Goal: Transaction & Acquisition: Purchase product/service

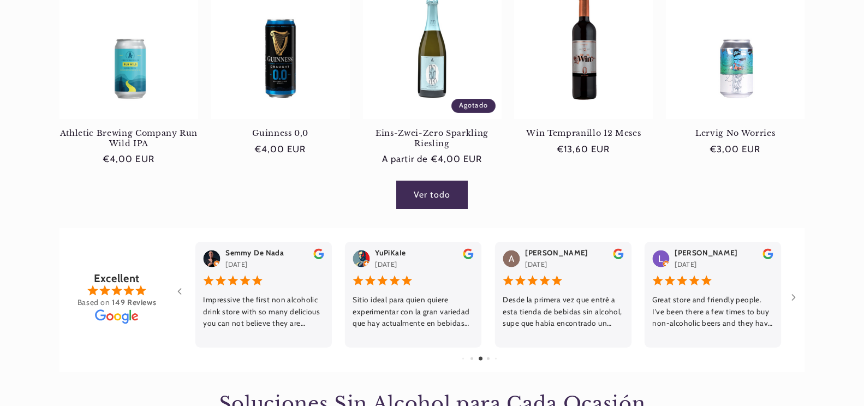
click at [426, 197] on link "Ver todo" at bounding box center [432, 194] width 70 height 27
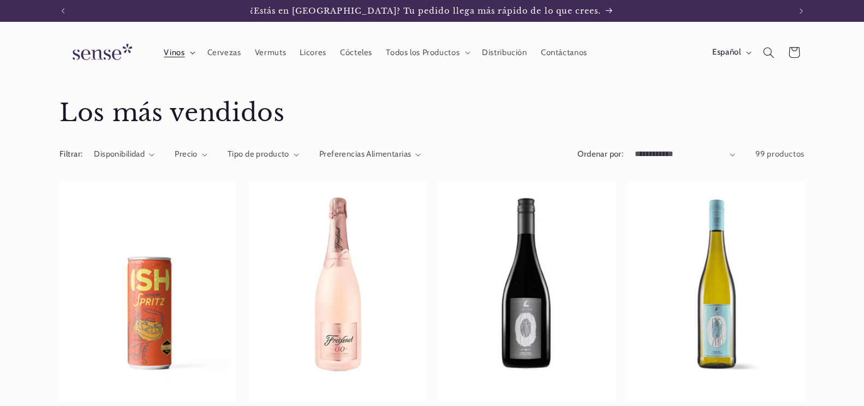
click at [176, 56] on span "Vinos" at bounding box center [174, 52] width 21 height 10
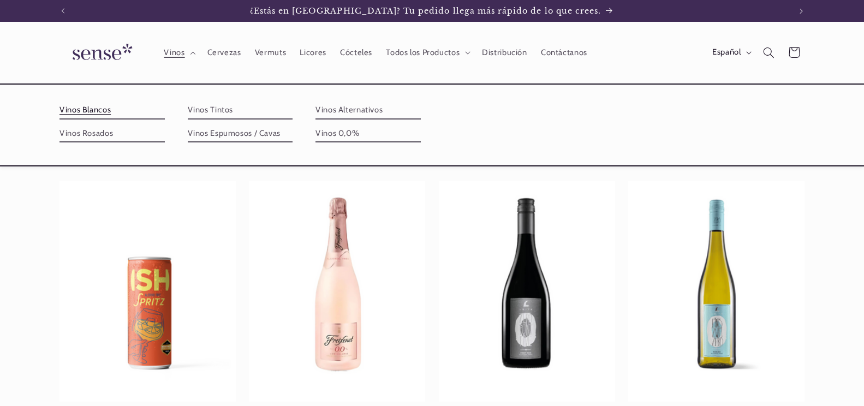
click at [91, 111] on link "Vinos Blancos" at bounding box center [112, 110] width 105 height 17
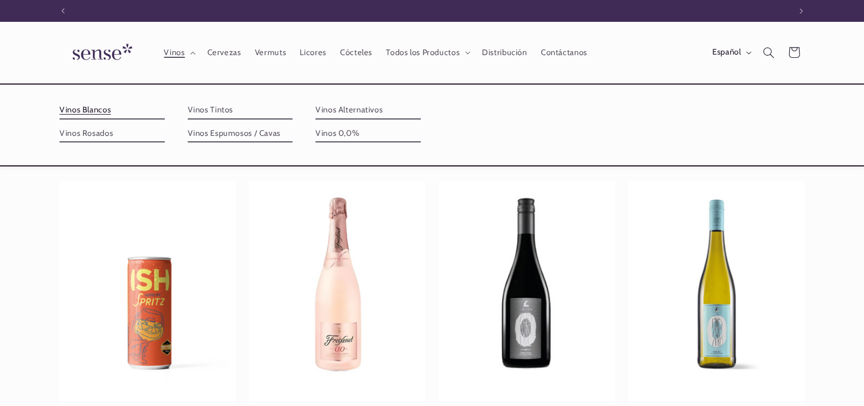
scroll to position [0, 727]
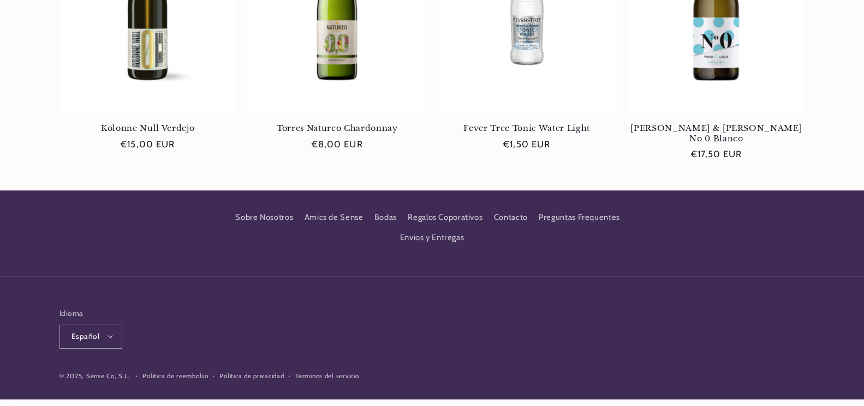
drag, startPoint x: 219, startPoint y: 127, endPoint x: 175, endPoint y: 207, distance: 91.4
drag, startPoint x: 175, startPoint y: 207, endPoint x: 229, endPoint y: 142, distance: 84.6
drag, startPoint x: 229, startPoint y: 142, endPoint x: 227, endPoint y: 60, distance: 82.5
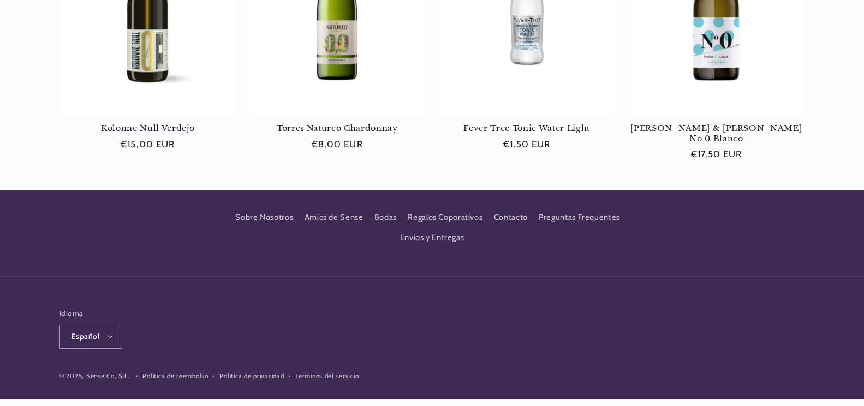
drag, startPoint x: 227, startPoint y: 60, endPoint x: 87, endPoint y: 76, distance: 140.2
drag, startPoint x: 87, startPoint y: 76, endPoint x: 171, endPoint y: 318, distance: 256.0
click at [171, 318] on div "Idioma Español Español Català English" at bounding box center [432, 328] width 745 height 68
click at [249, 123] on link "Torres Natureo Chardonnay" at bounding box center [337, 128] width 176 height 10
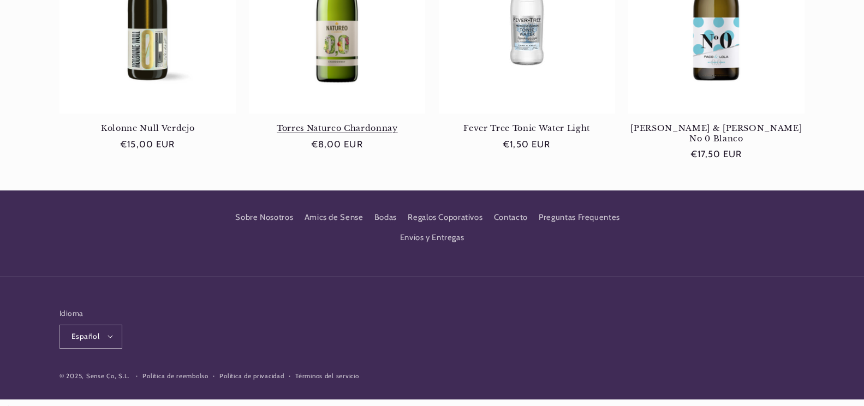
click at [249, 123] on link "Torres Natureo Chardonnay" at bounding box center [337, 128] width 176 height 10
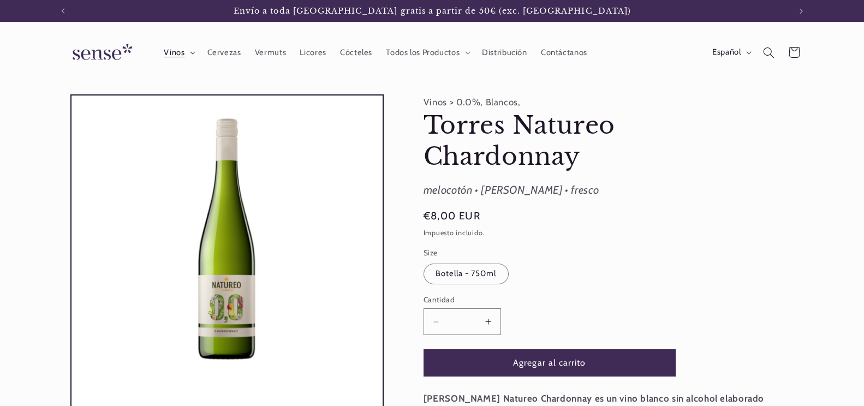
click at [176, 55] on span "Vinos" at bounding box center [174, 52] width 21 height 10
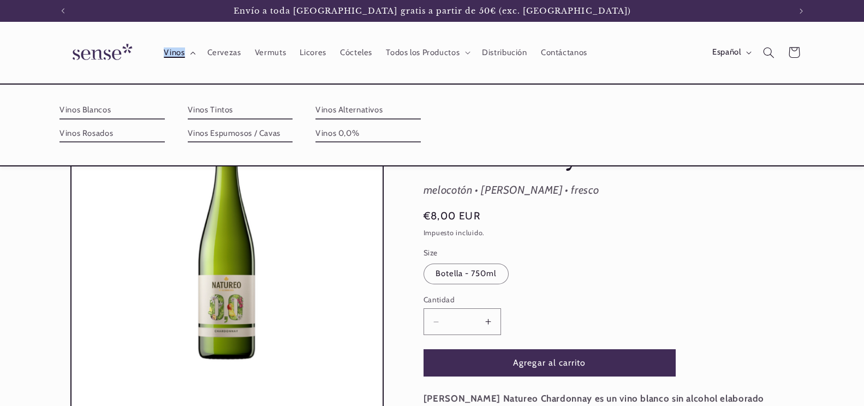
click at [176, 55] on span "Vinos" at bounding box center [174, 52] width 21 height 10
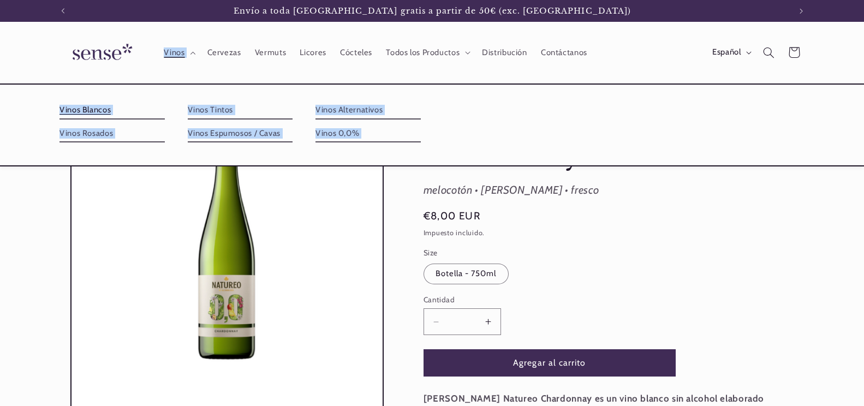
click at [102, 110] on link "Vinos Blancos" at bounding box center [112, 110] width 105 height 17
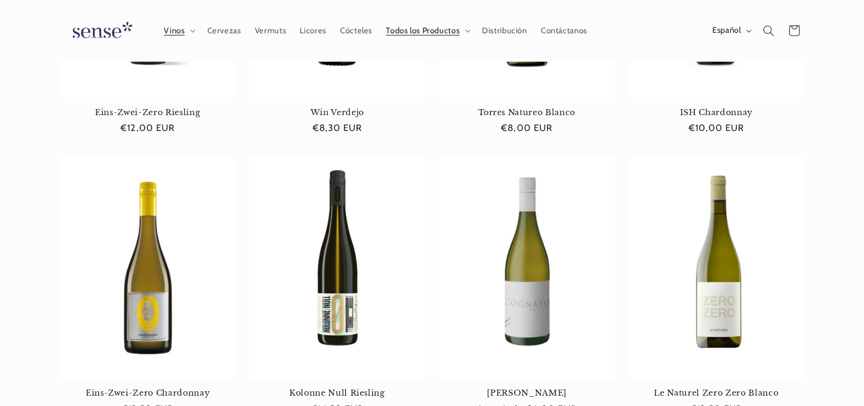
scroll to position [304, 0]
click at [177, 33] on span "Vinos" at bounding box center [174, 31] width 21 height 10
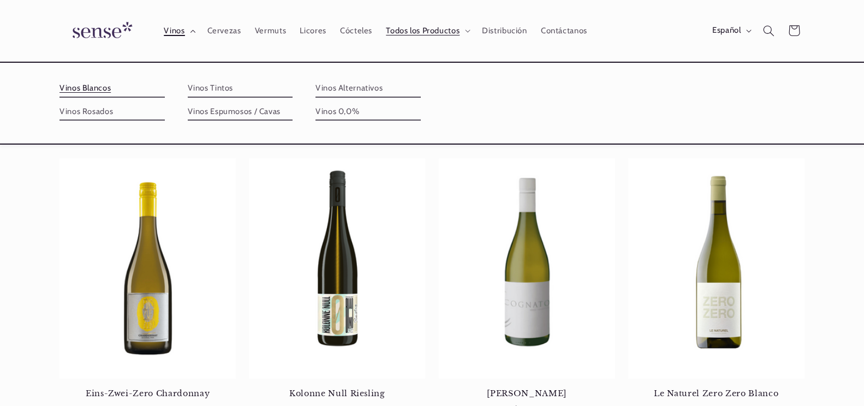
click at [177, 33] on span "Vinos" at bounding box center [174, 31] width 21 height 10
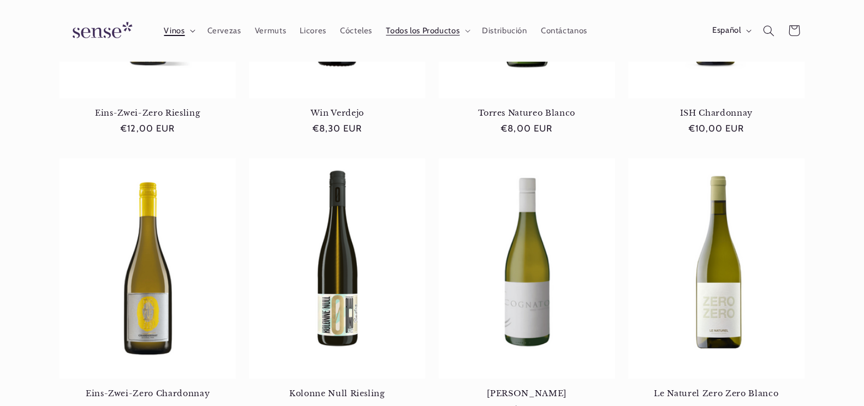
drag, startPoint x: 177, startPoint y: 33, endPoint x: 169, endPoint y: 31, distance: 7.9
click at [169, 31] on span "Vinos" at bounding box center [174, 31] width 21 height 10
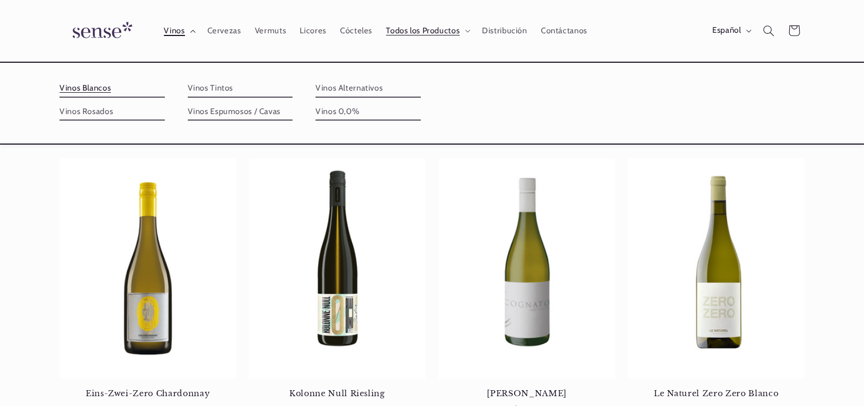
click at [169, 31] on span "Vinos" at bounding box center [174, 31] width 21 height 10
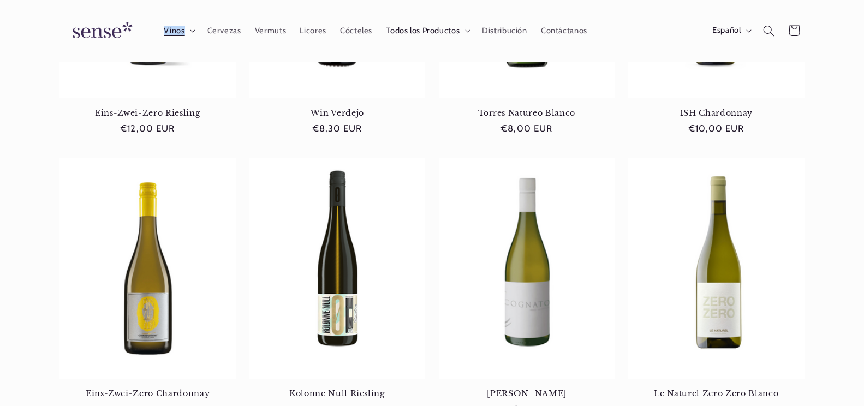
click at [169, 31] on span "Vinos" at bounding box center [174, 31] width 21 height 10
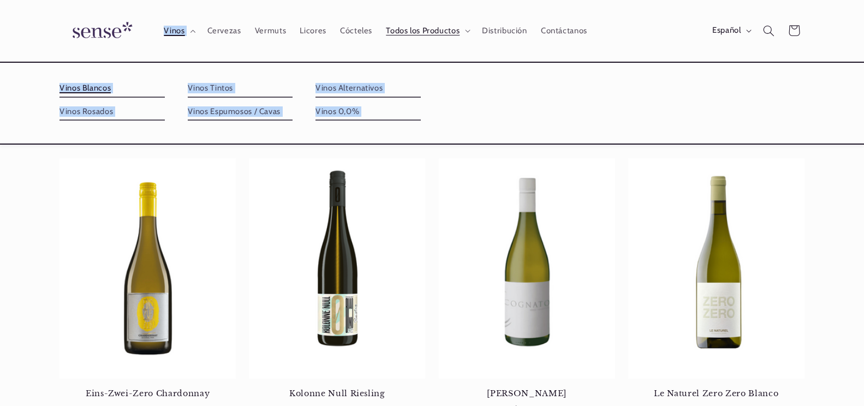
click at [98, 90] on link "Vinos Blancos" at bounding box center [112, 88] width 105 height 17
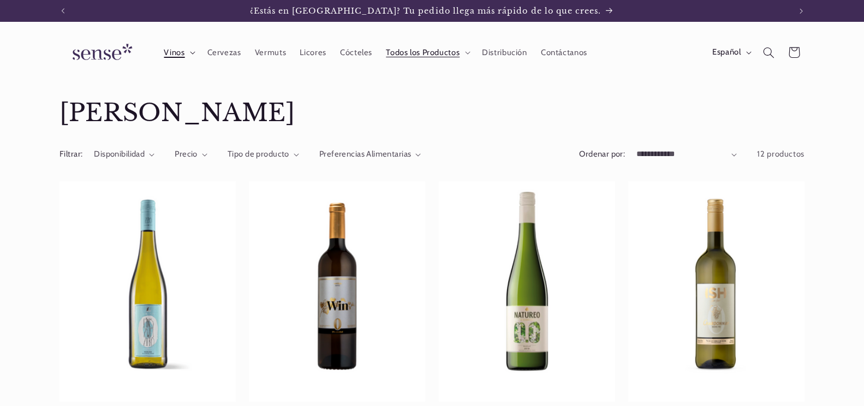
scroll to position [0, 727]
click at [172, 53] on span "Vinos" at bounding box center [174, 52] width 21 height 10
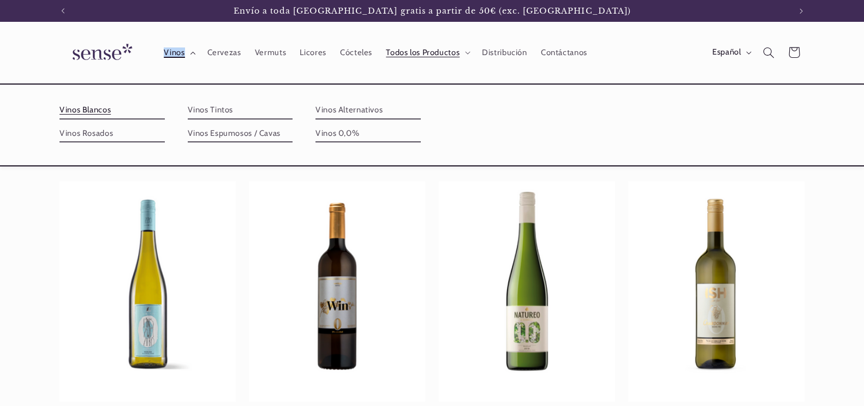
click at [172, 53] on span "Vinos" at bounding box center [174, 52] width 21 height 10
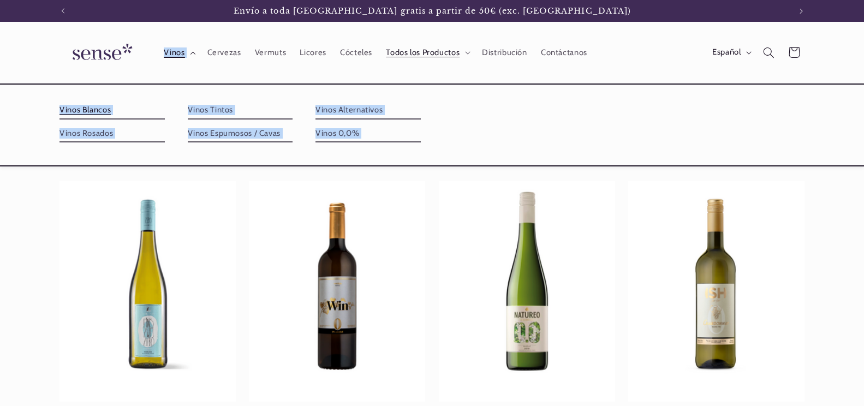
click at [172, 53] on span "Vinos" at bounding box center [174, 52] width 21 height 10
click at [189, 108] on link "Vinos Tintos" at bounding box center [240, 110] width 105 height 17
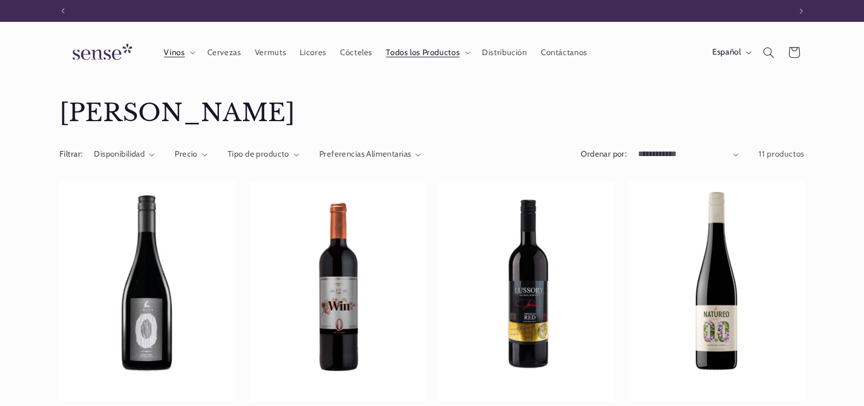
scroll to position [0, 727]
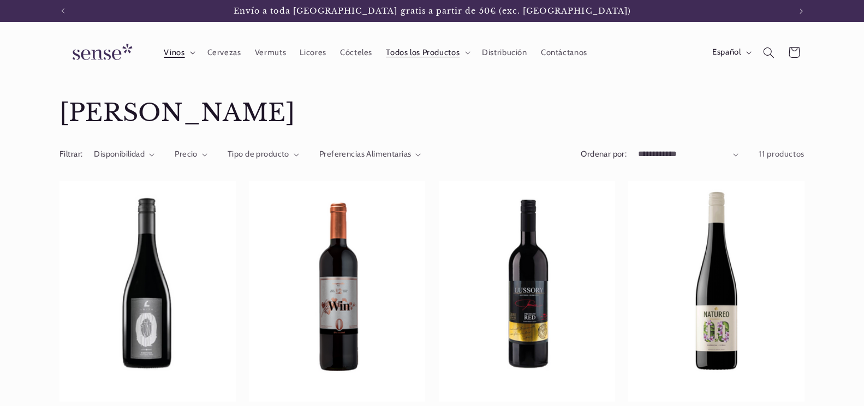
click at [177, 55] on span "Vinos" at bounding box center [174, 52] width 21 height 10
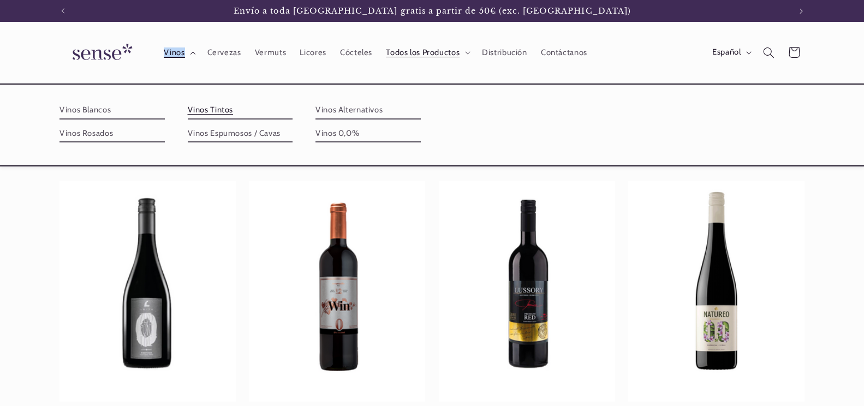
click at [177, 55] on span "Vinos" at bounding box center [174, 52] width 21 height 10
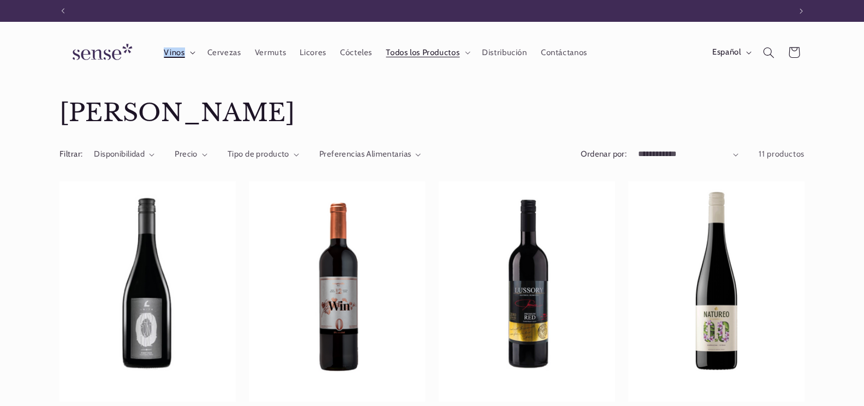
scroll to position [0, 0]
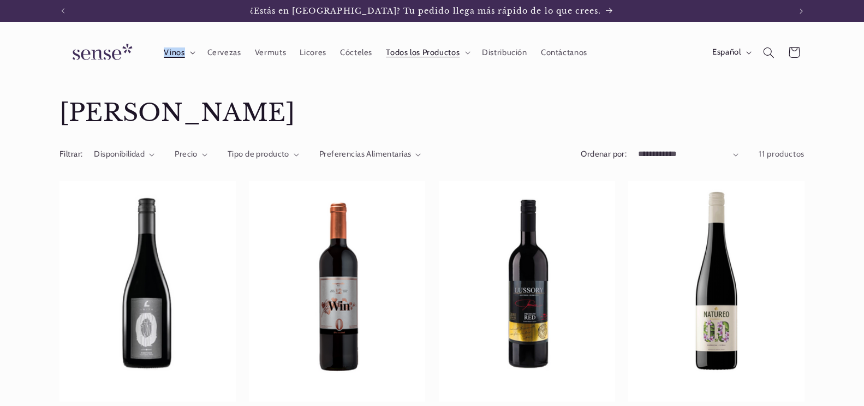
click at [171, 53] on span "Vinos" at bounding box center [174, 52] width 21 height 10
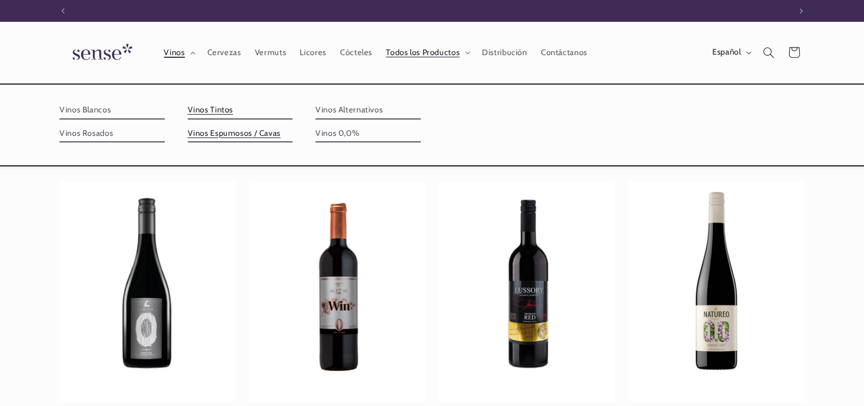
scroll to position [0, 727]
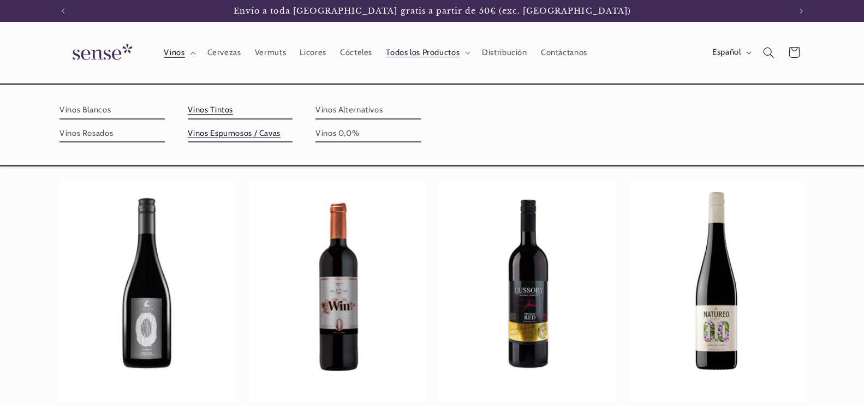
click at [219, 142] on link "Vinos Espumosos / Cavas" at bounding box center [240, 133] width 105 height 17
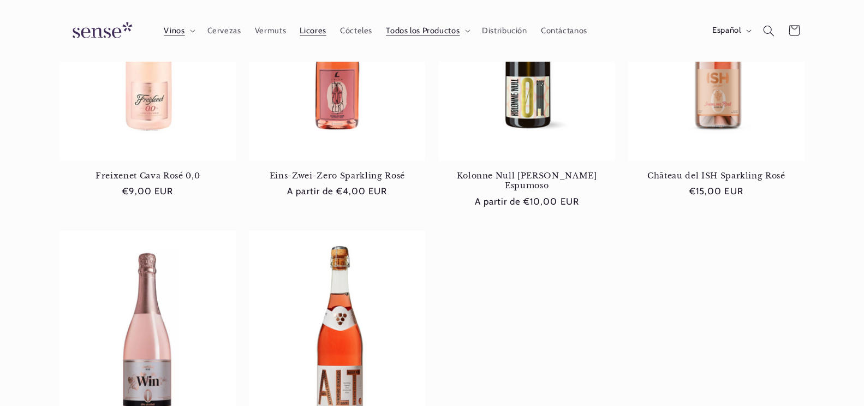
click at [312, 34] on span "Licores" at bounding box center [313, 31] width 26 height 10
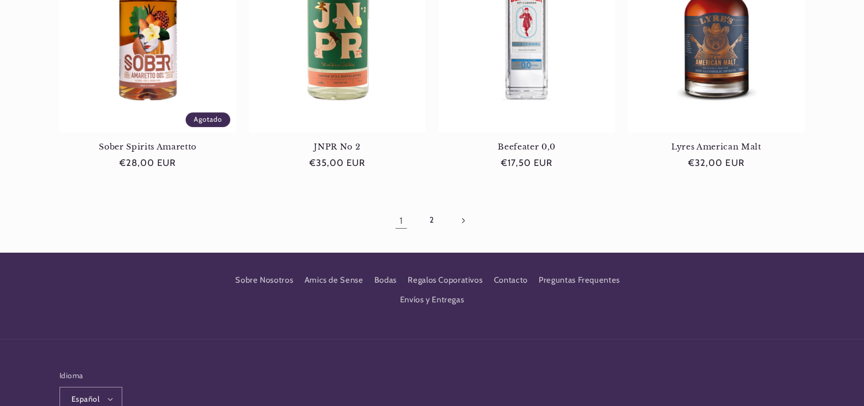
scroll to position [1129, 0]
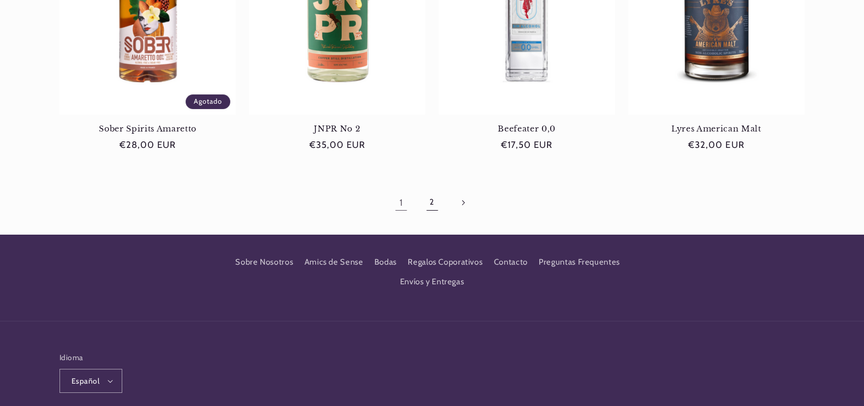
click at [429, 201] on link "2" at bounding box center [431, 202] width 25 height 25
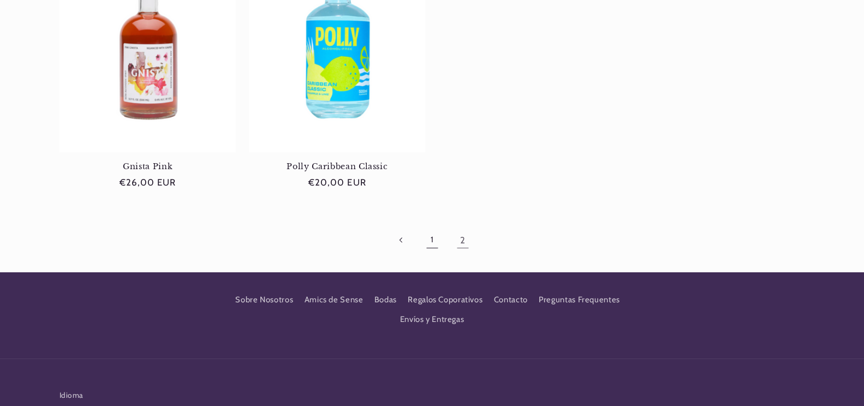
click at [432, 240] on link "1" at bounding box center [431, 240] width 25 height 25
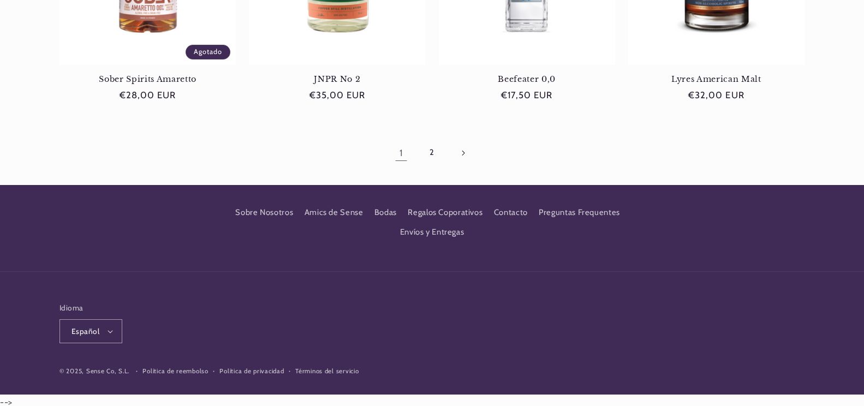
scroll to position [1184, 0]
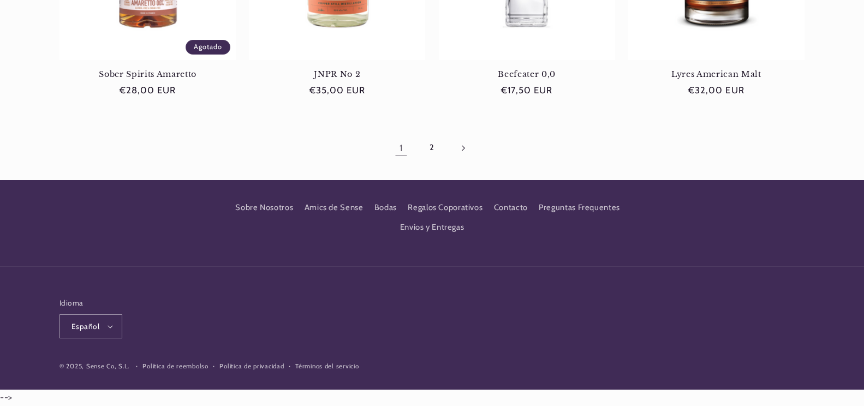
click at [462, 149] on icon "Página siguiente" at bounding box center [464, 148] width 4 height 6
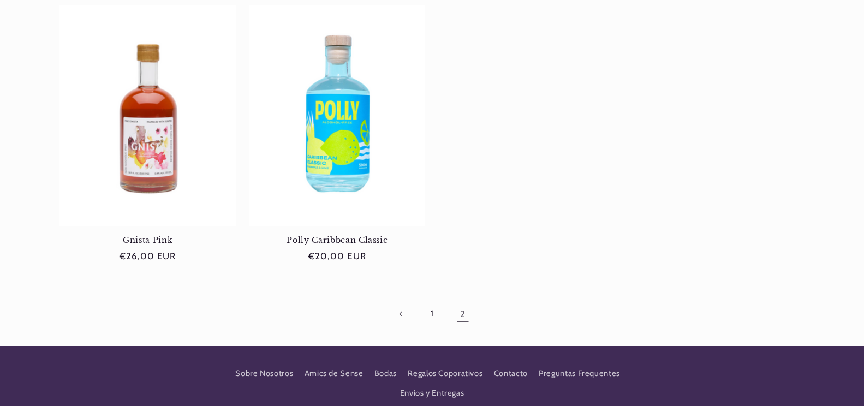
scroll to position [1037, 0]
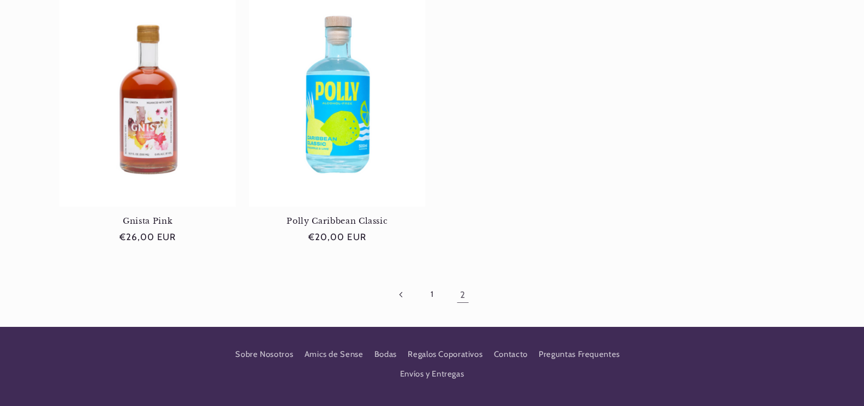
click at [399, 296] on icon "Pagina anterior" at bounding box center [400, 295] width 4 height 6
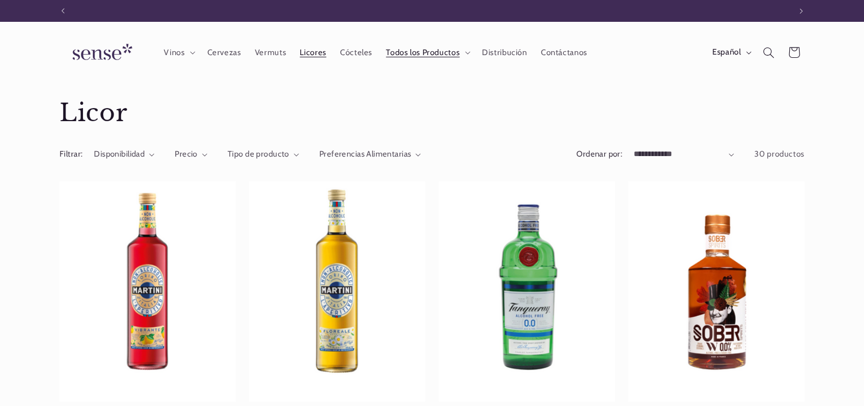
scroll to position [0, 727]
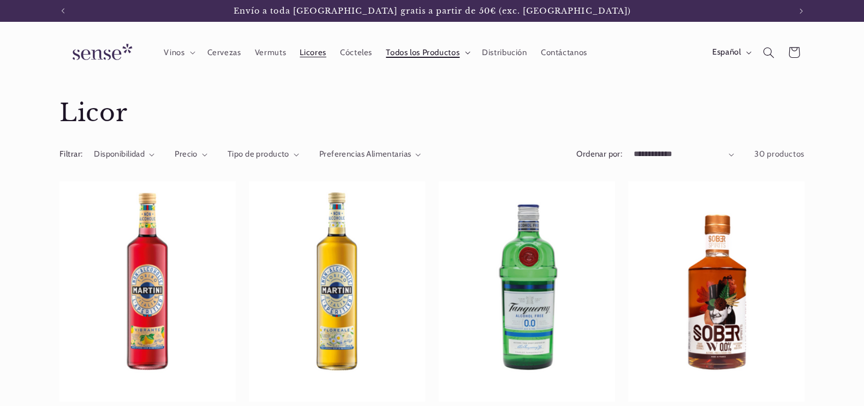
click at [423, 54] on span "Todos los Productos" at bounding box center [423, 52] width 74 height 10
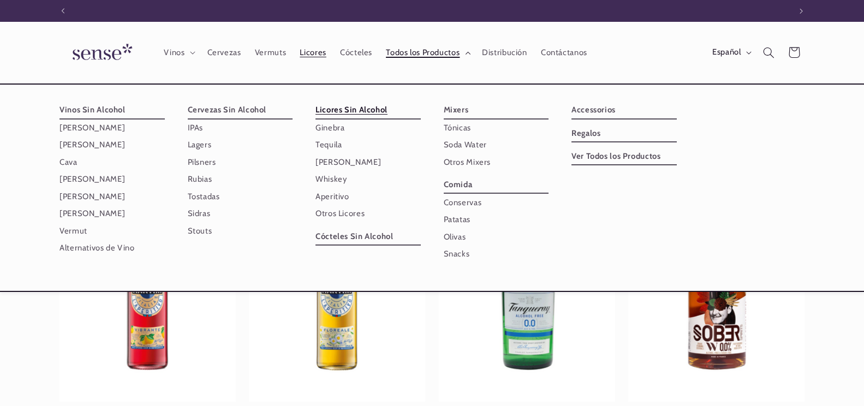
scroll to position [0, 0]
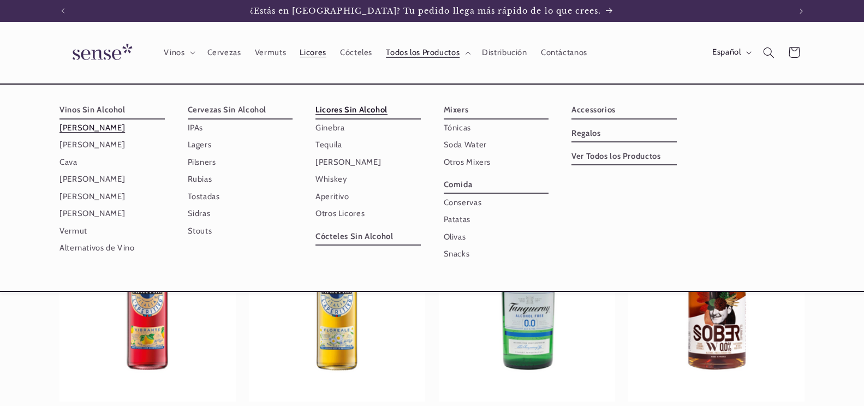
click at [75, 128] on link "[PERSON_NAME]" at bounding box center [112, 128] width 105 height 17
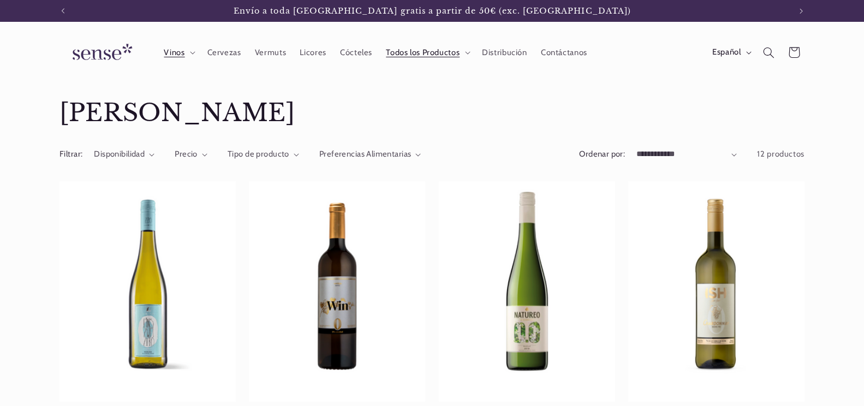
drag, startPoint x: 84, startPoint y: 126, endPoint x: 53, endPoint y: 168, distance: 52.4
click at [53, 168] on aside "Filtrar: Disponibilidad 0 seleccionados Restablecer Disponibilidad En existenci…" at bounding box center [432, 157] width 802 height 29
click at [311, 57] on span "Licores" at bounding box center [313, 52] width 26 height 10
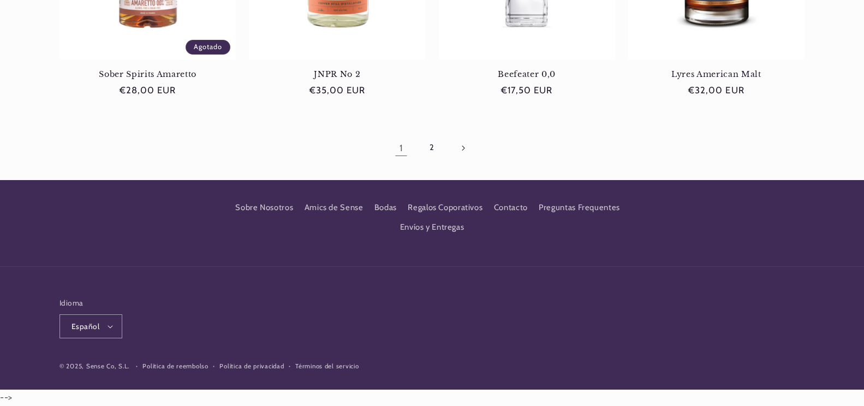
scroll to position [0, 727]
click at [108, 326] on icon "button" at bounding box center [110, 327] width 5 height 3
click at [108, 326] on icon "button" at bounding box center [110, 326] width 5 height 3
click at [110, 329] on icon "button" at bounding box center [110, 326] width 5 height 3
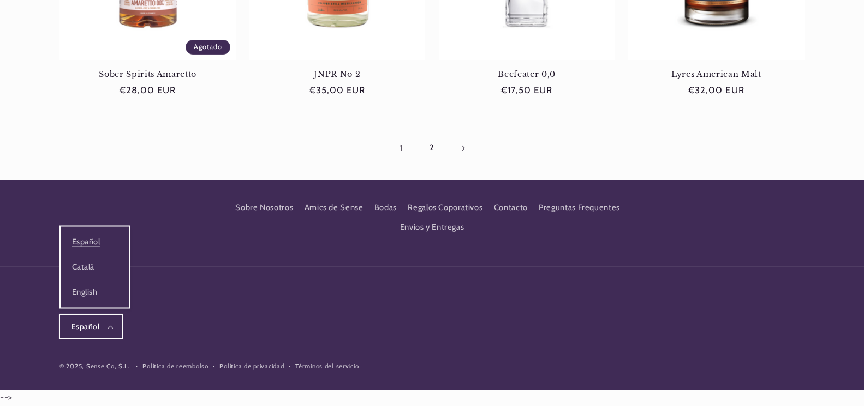
click at [110, 329] on icon "button" at bounding box center [110, 326] width 5 height 3
click at [88, 270] on link "Català" at bounding box center [95, 267] width 69 height 25
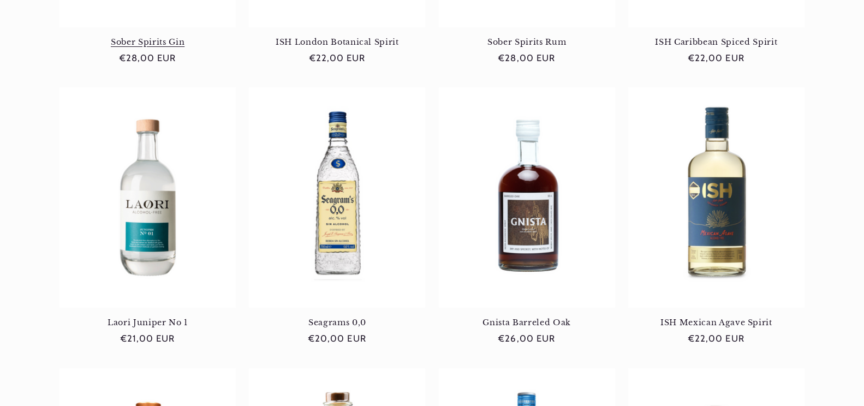
scroll to position [0, 727]
